Goal: Transaction & Acquisition: Purchase product/service

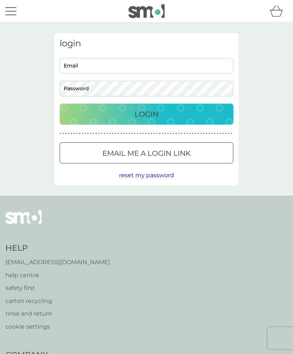
click at [144, 66] on input "Email" at bounding box center [147, 66] width 174 height 16
type input "[EMAIL_ADDRESS][DOMAIN_NAME]"
click at [147, 114] on button "Login" at bounding box center [147, 113] width 174 height 21
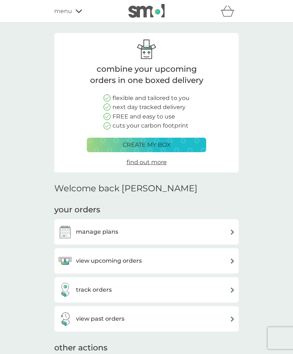
click at [151, 261] on div "view upcoming orders" at bounding box center [146, 260] width 177 height 14
click at [150, 230] on div "manage plans" at bounding box center [146, 231] width 177 height 14
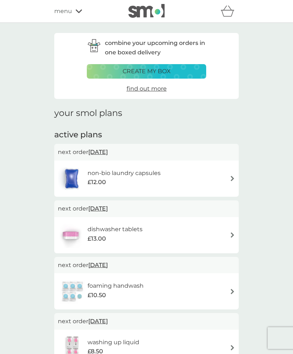
click at [156, 179] on div "£12.00" at bounding box center [124, 181] width 73 height 9
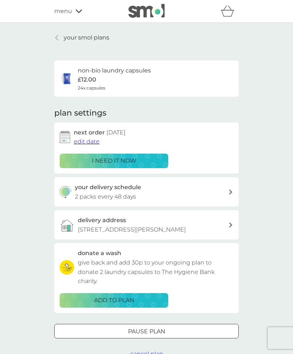
click at [149, 160] on div "i need it now" at bounding box center [113, 160] width 99 height 9
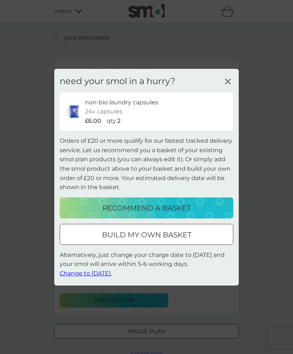
click at [192, 236] on div "build my own basket" at bounding box center [146, 235] width 173 height 12
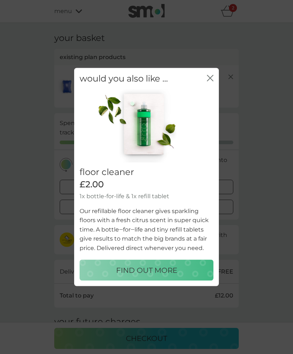
click at [209, 78] on icon "close" at bounding box center [208, 78] width 3 height 6
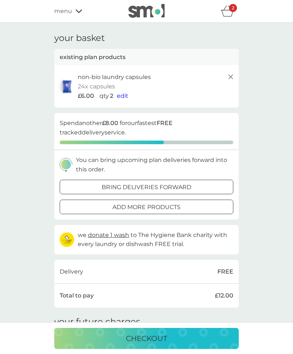
click at [77, 12] on icon at bounding box center [79, 11] width 7 height 4
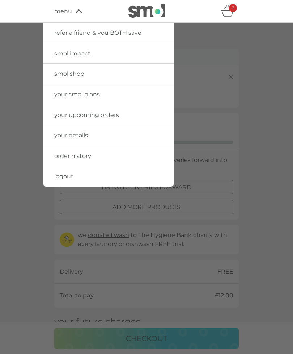
click at [77, 75] on span "smol shop" at bounding box center [69, 73] width 30 height 7
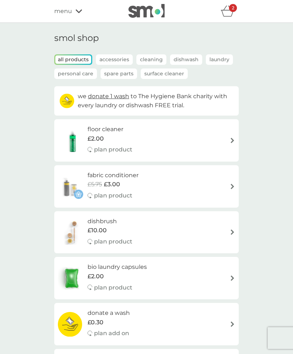
click at [141, 145] on div "floor cleaner £2.00 plan product" at bounding box center [146, 139] width 177 height 31
select select "84"
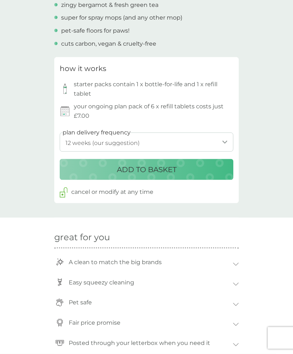
scroll to position [300, 0]
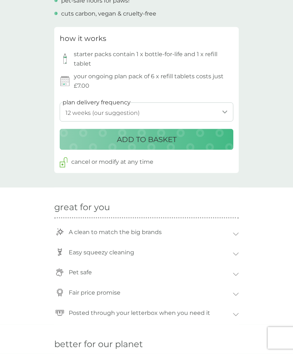
click at [210, 136] on div "ADD TO BASKET" at bounding box center [146, 140] width 159 height 12
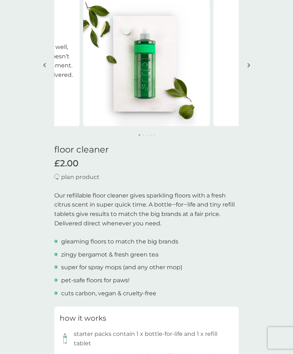
scroll to position [0, 0]
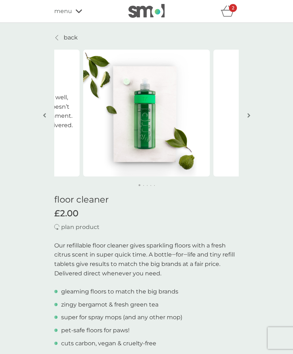
click at [230, 17] on icon "basket" at bounding box center [227, 13] width 12 height 7
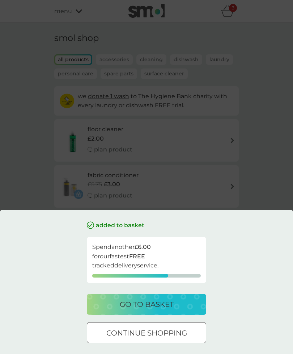
click at [158, 334] on div at bounding box center [147, 333] width 26 height 8
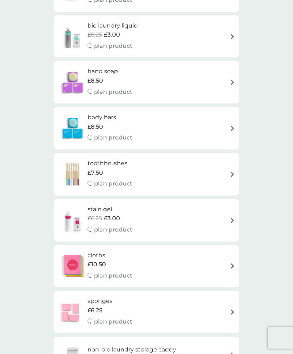
scroll to position [419, 0]
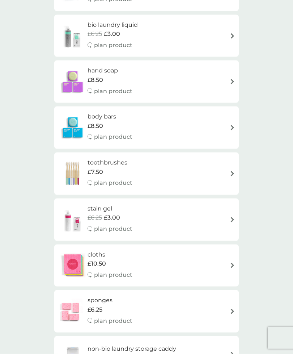
click at [109, 215] on div "stain gel £6.25 £3.00 plan product" at bounding box center [114, 219] width 52 height 31
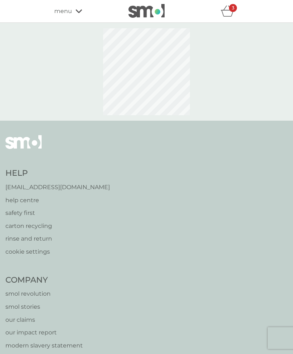
select select "182"
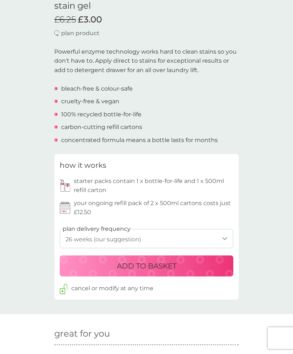
scroll to position [197, 0]
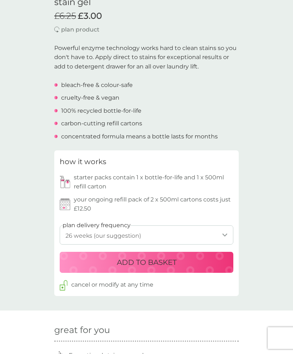
click at [196, 234] on select "1 week 2 weeks 3 weeks 4 weeks 5 weeks 6 weeks 7 weeks 8 weeks 9 weeks 10 weeks…" at bounding box center [147, 234] width 174 height 19
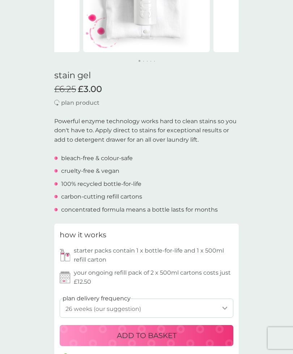
scroll to position [0, 0]
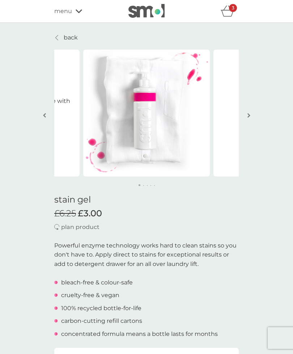
click at [76, 16] on div "menu" at bounding box center [85, 11] width 62 height 9
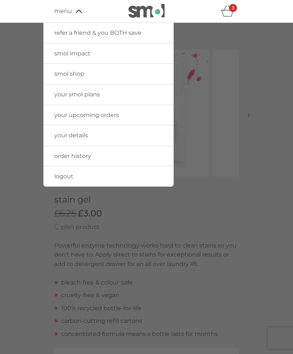
click at [223, 168] on div at bounding box center [146, 200] width 293 height 354
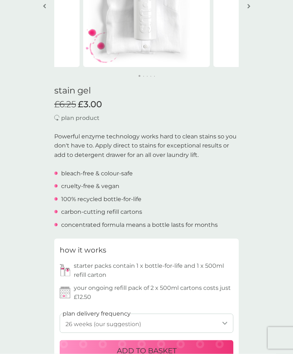
scroll to position [156, 0]
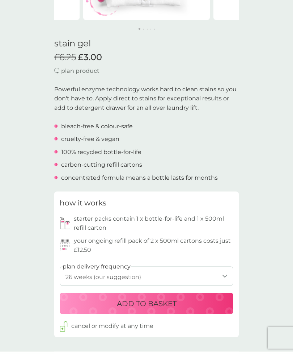
click at [174, 301] on p "ADD TO BASKET" at bounding box center [147, 303] width 60 height 12
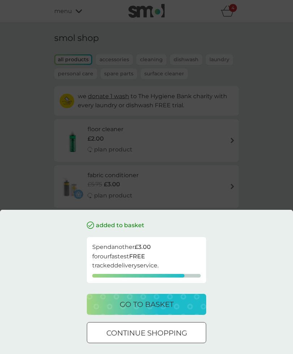
click at [166, 310] on button "go to basket" at bounding box center [146, 303] width 119 height 21
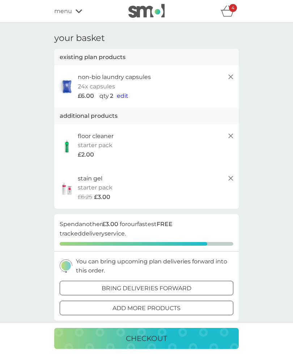
click at [70, 12] on span "menu" at bounding box center [63, 11] width 18 height 9
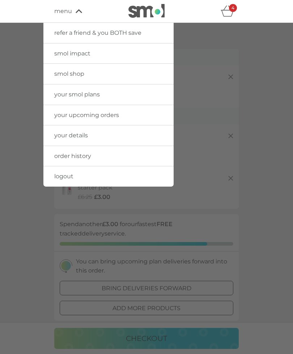
click at [84, 76] on link "smol shop" at bounding box center [108, 74] width 130 height 20
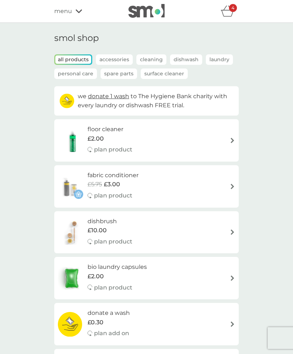
click at [79, 15] on div "menu" at bounding box center [85, 11] width 62 height 9
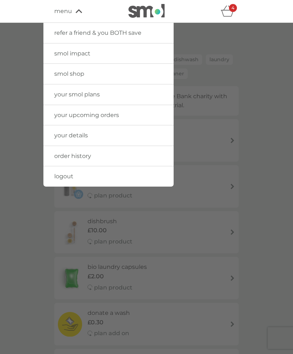
click at [129, 97] on link "your smol plans" at bounding box center [108, 94] width 130 height 20
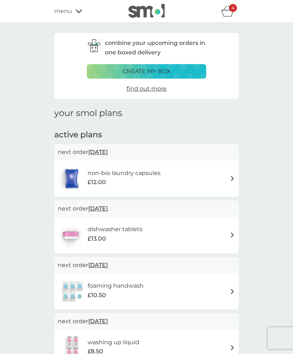
click at [231, 12] on icon "basket" at bounding box center [228, 10] width 14 height 11
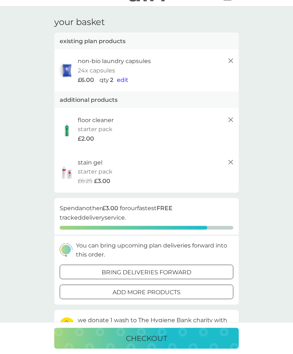
scroll to position [17, 0]
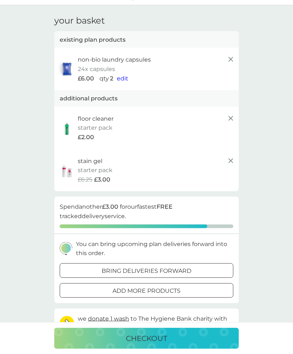
click at [175, 286] on p "add more products" at bounding box center [147, 290] width 68 height 9
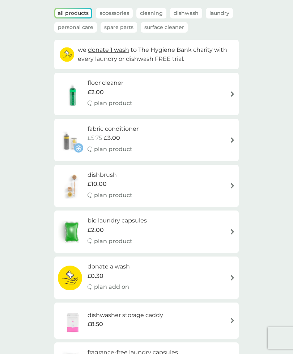
scroll to position [47, 0]
click at [217, 144] on div "fabric conditioner £5.75 £3.00 plan product" at bounding box center [146, 139] width 177 height 31
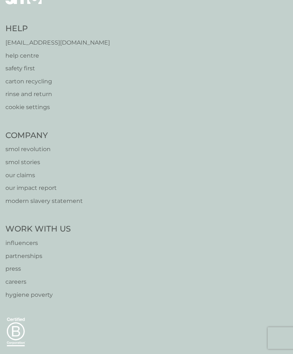
select select "182"
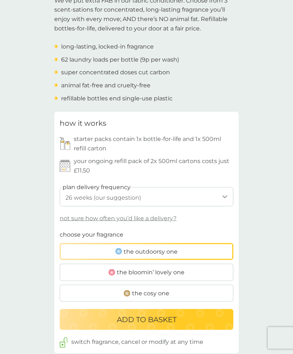
scroll to position [245, 0]
click at [209, 268] on label "the bloomin’ lovely one" at bounding box center [147, 271] width 174 height 17
click at [60, 229] on input "the bloomin’ lovely one" at bounding box center [60, 229] width 0 height 0
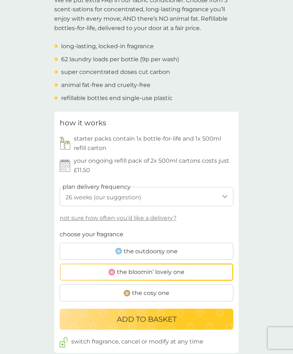
click at [211, 249] on label "the outdoorsy one" at bounding box center [147, 250] width 174 height 17
click at [60, 229] on input "the outdoorsy one" at bounding box center [60, 229] width 0 height 0
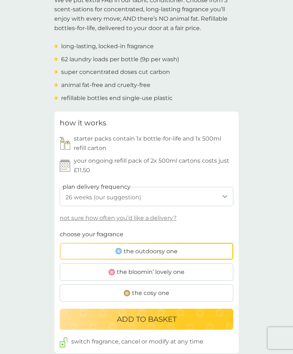
click at [149, 313] on p "ADD TO BASKET" at bounding box center [147, 319] width 60 height 12
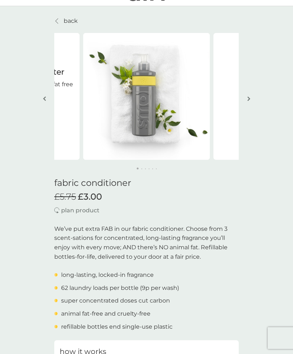
scroll to position [0, 0]
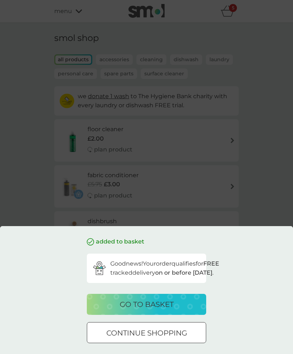
click at [173, 300] on p "go to basket" at bounding box center [147, 304] width 54 height 12
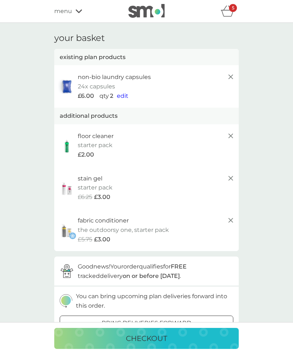
click at [230, 7] on div "5" at bounding box center [233, 8] width 8 height 8
click at [72, 14] on div "menu" at bounding box center [85, 11] width 62 height 9
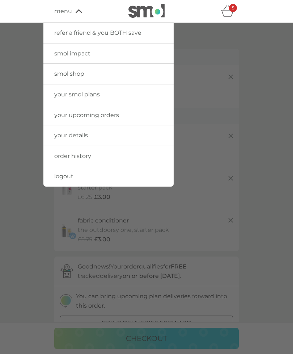
click at [139, 234] on div at bounding box center [146, 200] width 293 height 354
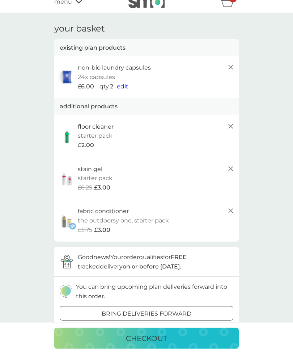
click at [144, 344] on p "checkout" at bounding box center [146, 338] width 41 height 12
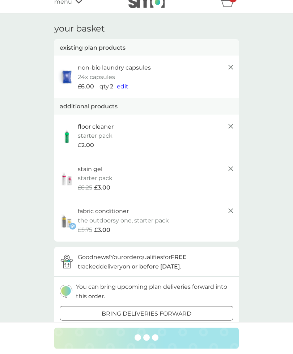
scroll to position [10, 0]
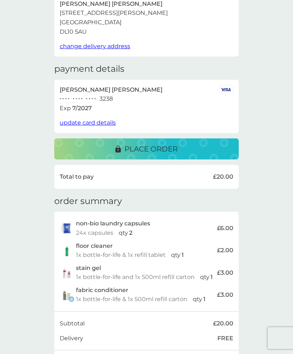
scroll to position [55, 0]
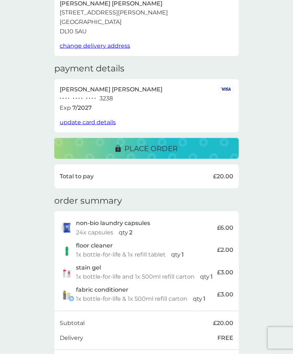
click at [208, 145] on div "place order" at bounding box center [147, 149] width 170 height 12
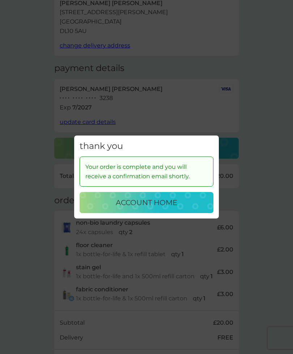
click at [188, 208] on div "account home" at bounding box center [146, 202] width 119 height 12
